Goal: Check status: Check status

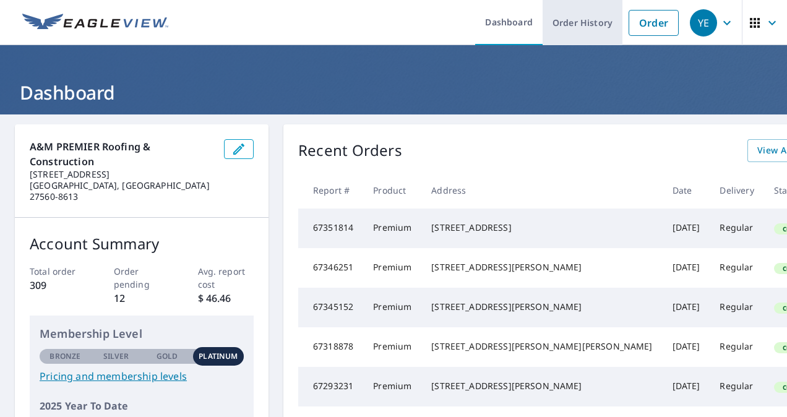
click at [579, 22] on link "Order History" at bounding box center [582, 22] width 80 height 45
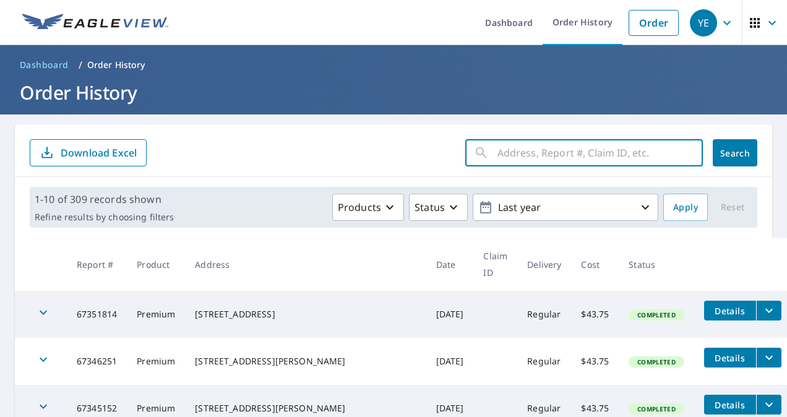
click at [532, 157] on input "text" at bounding box center [599, 152] width 205 height 35
paste input "[STREET_ADDRESS][PERSON_NAME]"
type input "[STREET_ADDRESS][PERSON_NAME]"
click at [722, 156] on span "Search" at bounding box center [734, 153] width 25 height 12
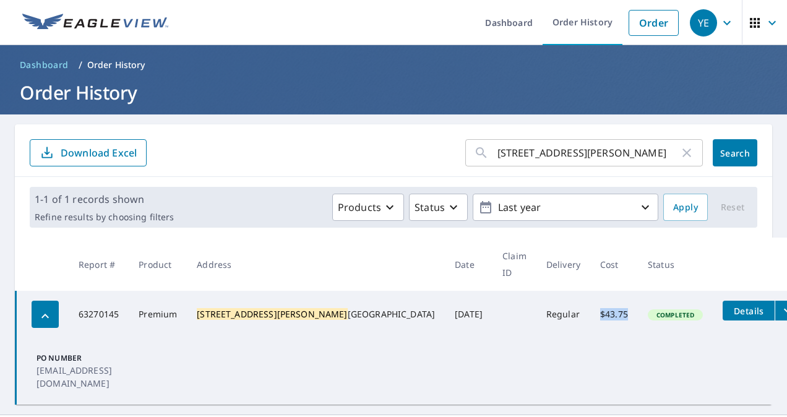
drag, startPoint x: 570, startPoint y: 294, endPoint x: 542, endPoint y: 297, distance: 27.9
click at [590, 297] on td "$43.75" at bounding box center [614, 314] width 48 height 47
copy td "$43.75"
